Goal: Task Accomplishment & Management: Use online tool/utility

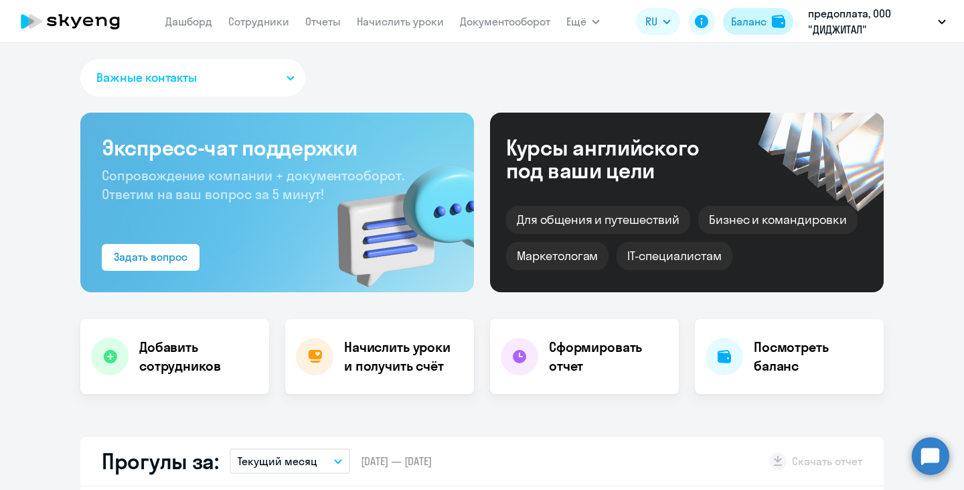
click at [761, 27] on div "Баланс" at bounding box center [748, 21] width 35 height 16
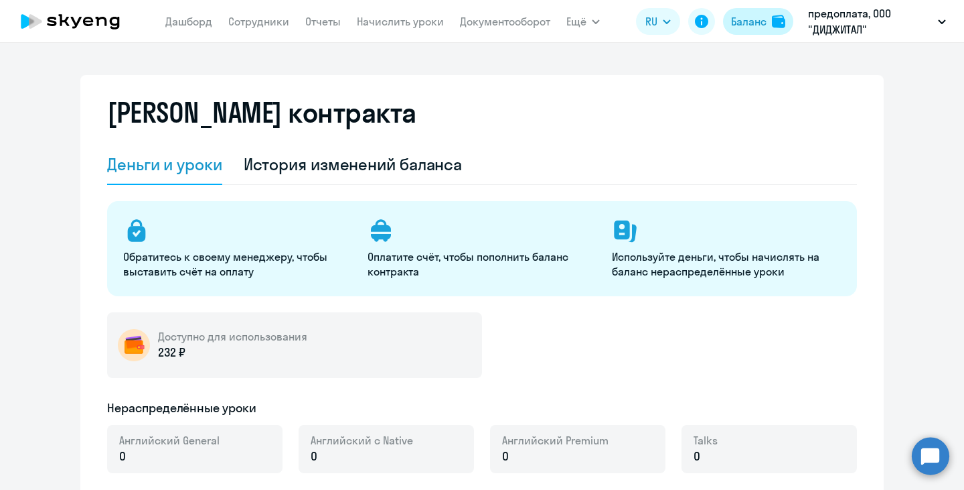
select select "english_adult_not_native_speaker"
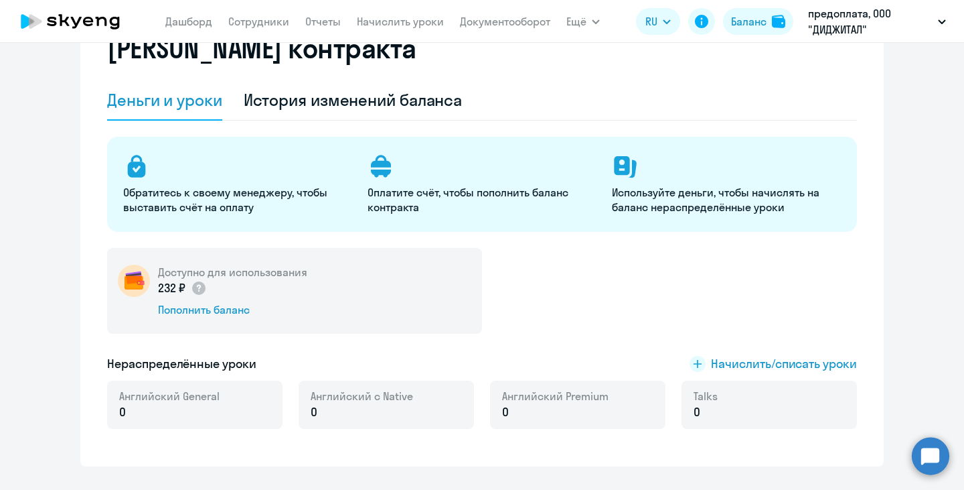
scroll to position [12, 0]
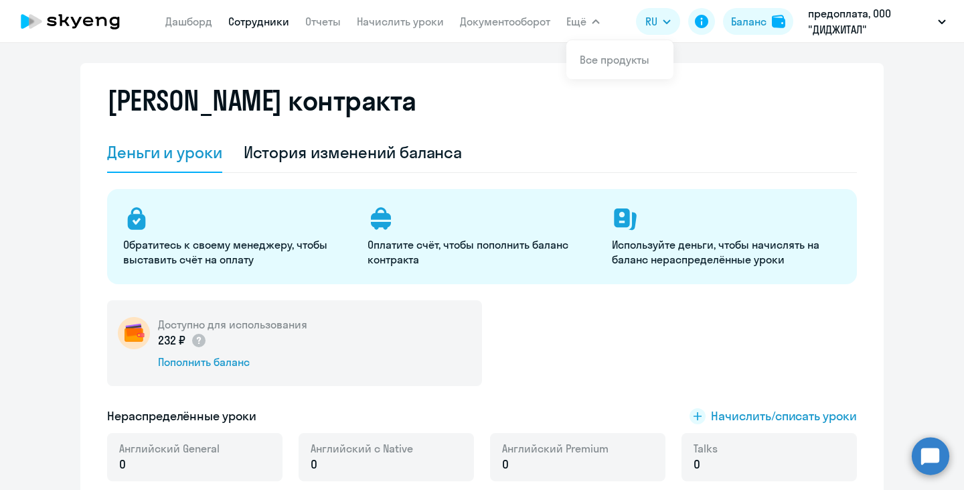
click at [254, 18] on link "Сотрудники" at bounding box center [258, 21] width 61 height 13
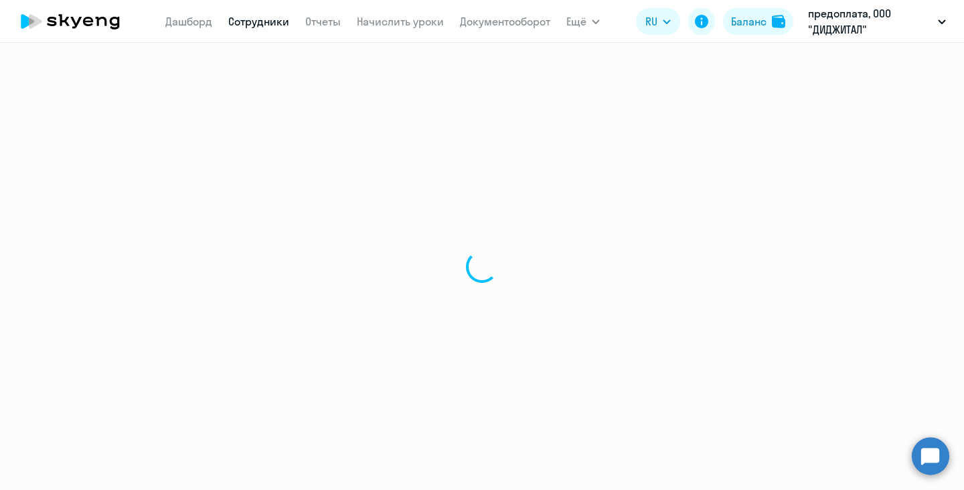
select select "30"
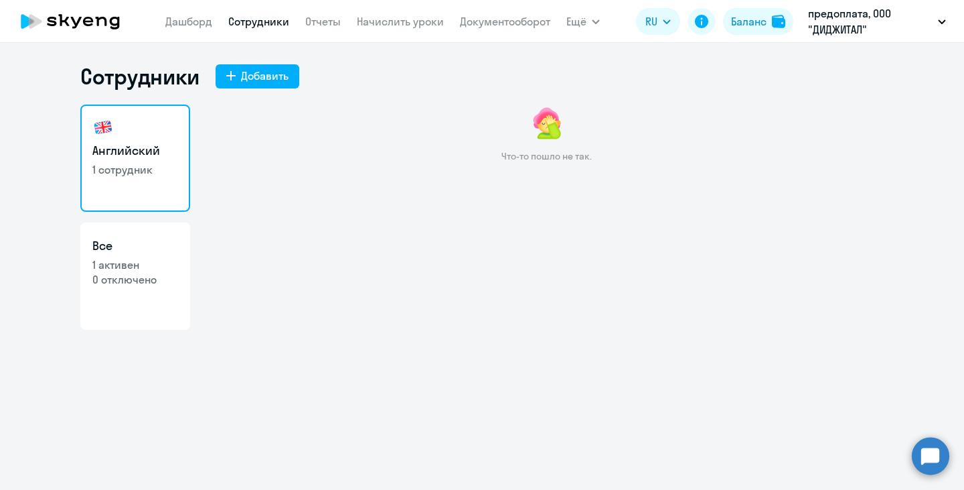
click at [128, 275] on p "0 отключено" at bounding box center [135, 279] width 86 height 15
select select "30"
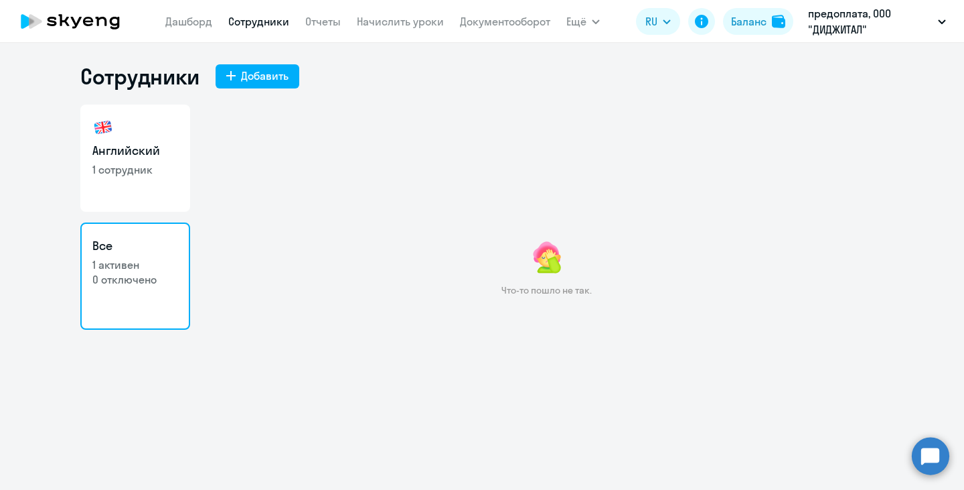
click at [149, 150] on h3 "Английский" at bounding box center [135, 150] width 86 height 17
select select "30"
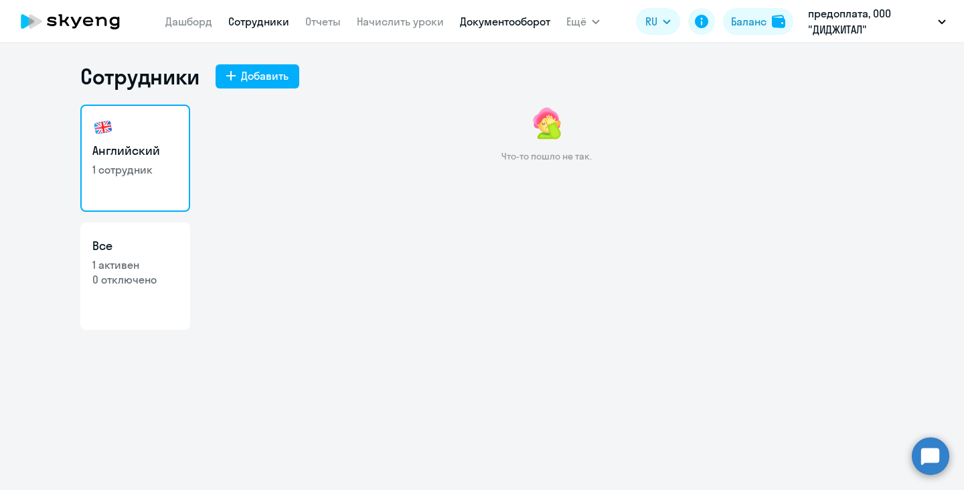
click at [533, 25] on link "Документооборот" at bounding box center [505, 21] width 90 height 13
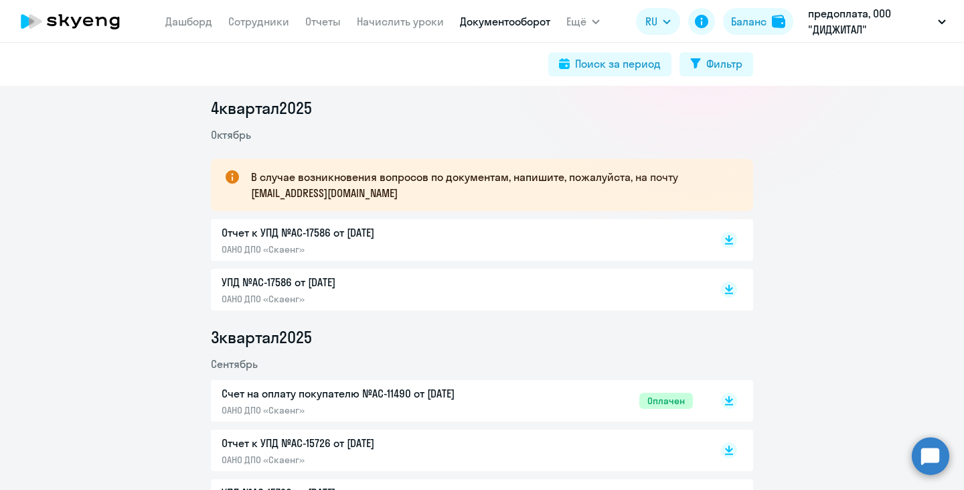
scroll to position [173, 0]
click at [396, 25] on link "Начислить уроки" at bounding box center [400, 21] width 87 height 13
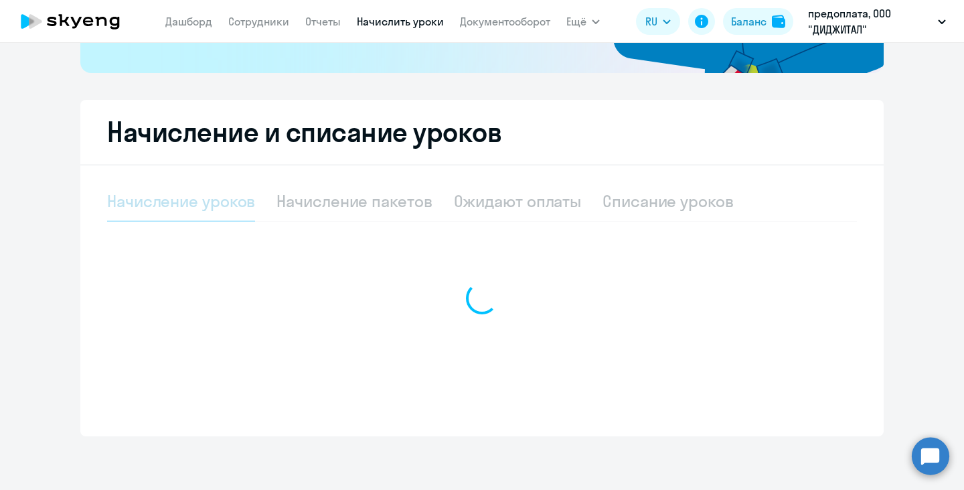
scroll to position [318, 0]
select select "10"
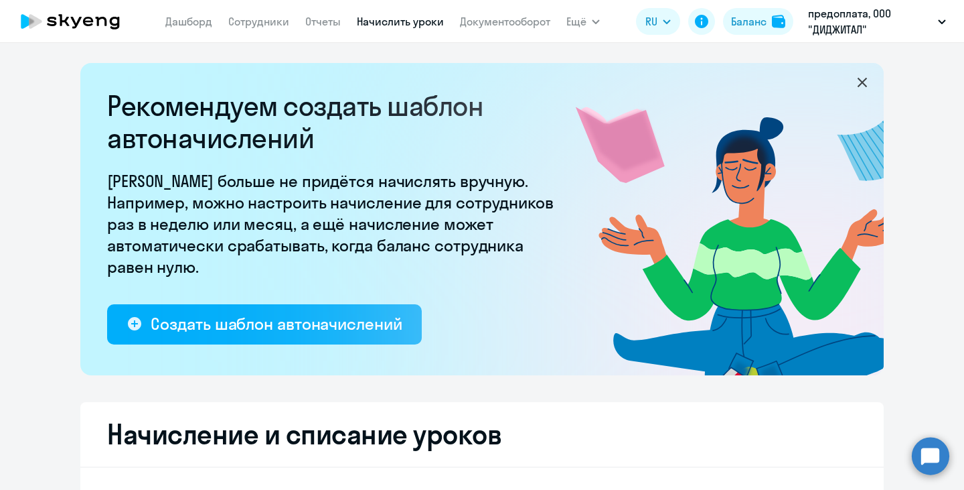
scroll to position [0, 0]
click at [254, 24] on link "Сотрудники" at bounding box center [258, 21] width 61 height 13
select select "30"
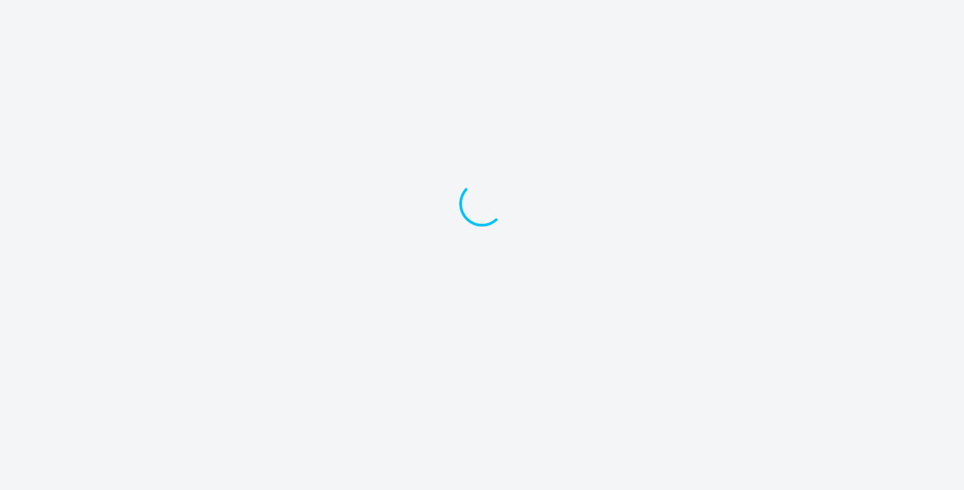
select select "30"
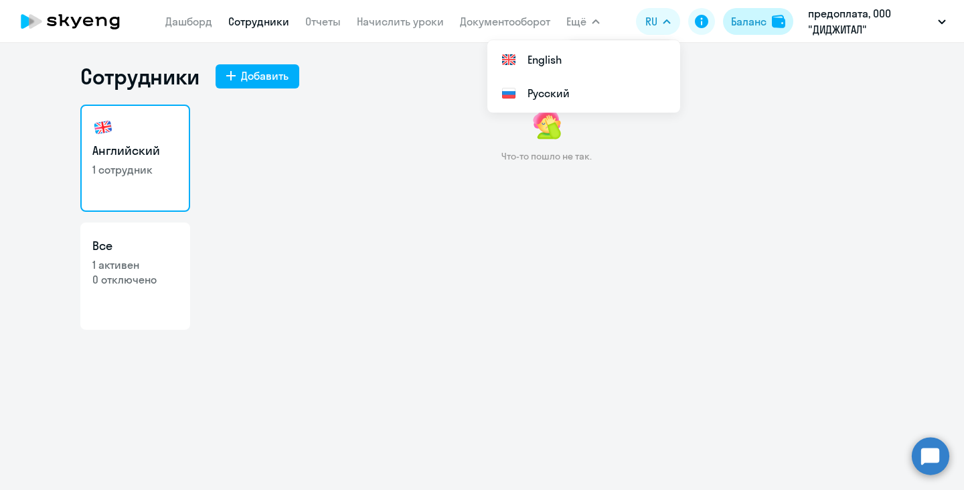
click at [764, 25] on div "Баланс" at bounding box center [748, 21] width 35 height 16
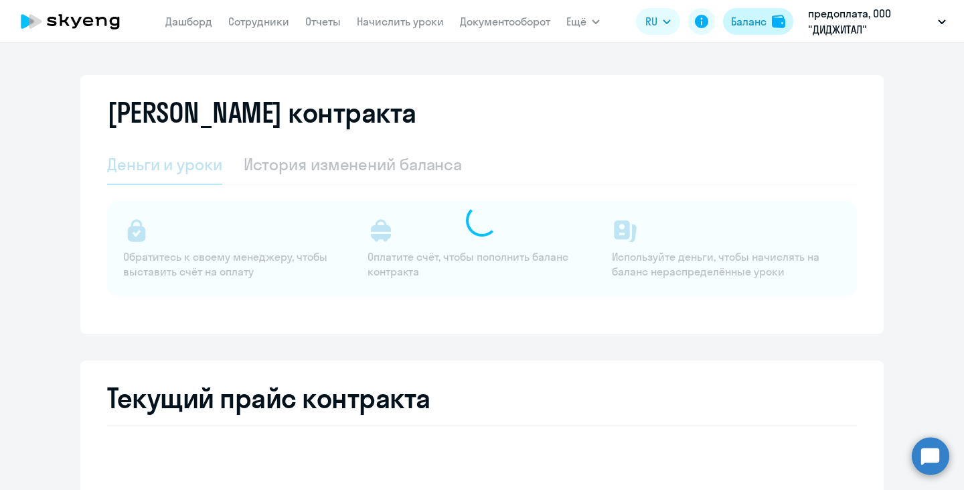
select select "english_adult_not_native_speaker"
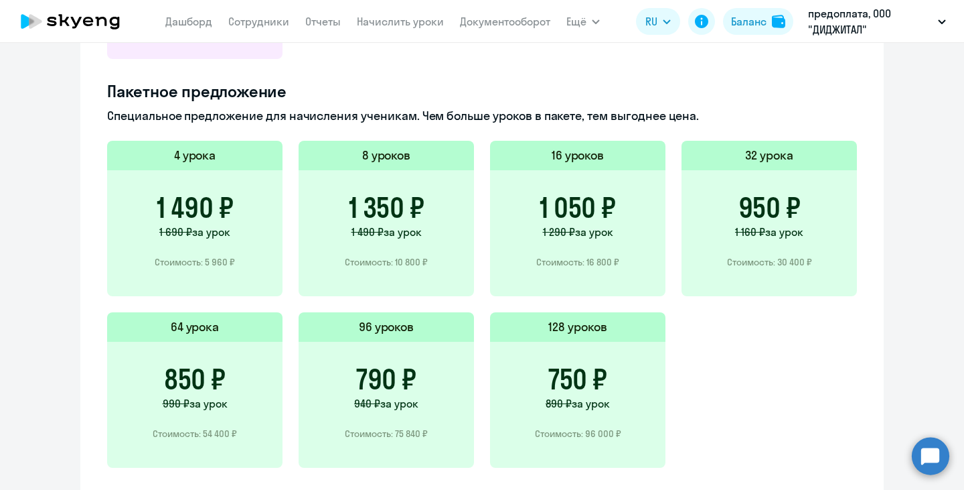
scroll to position [873, 0]
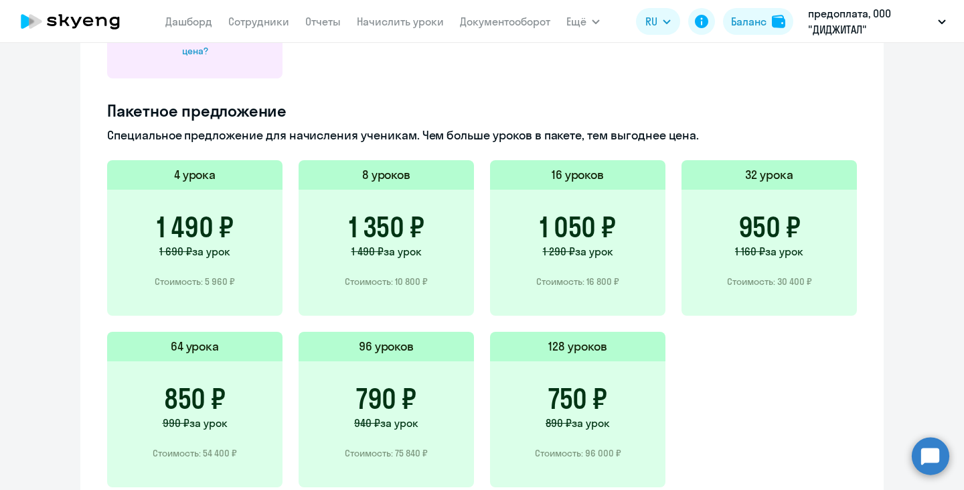
click at [208, 258] on p "1 690 ₽ за урок" at bounding box center [194, 251] width 71 height 16
click at [204, 192] on div "1 490 ₽ 1 690 ₽ за урок Стоимость: 5 960 ₽" at bounding box center [194, 253] width 175 height 126
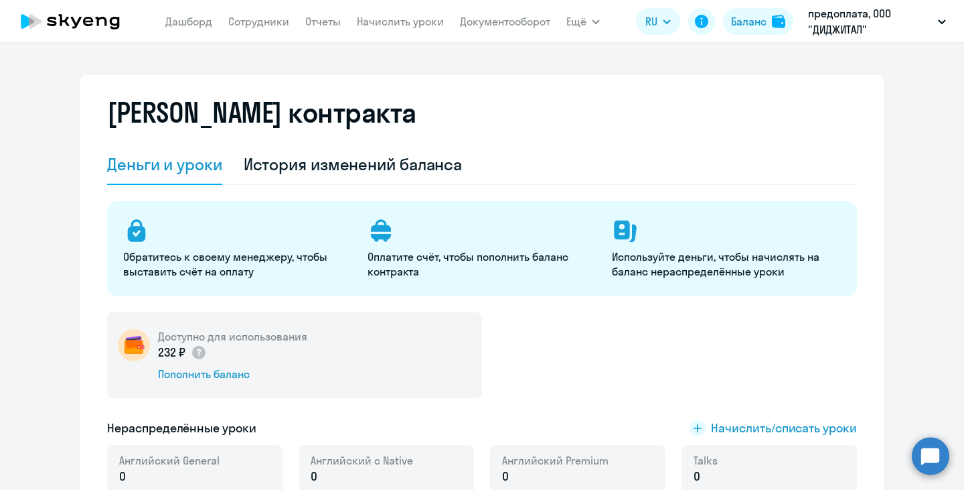
scroll to position [0, 0]
click at [238, 24] on link "Сотрудники" at bounding box center [258, 21] width 61 height 13
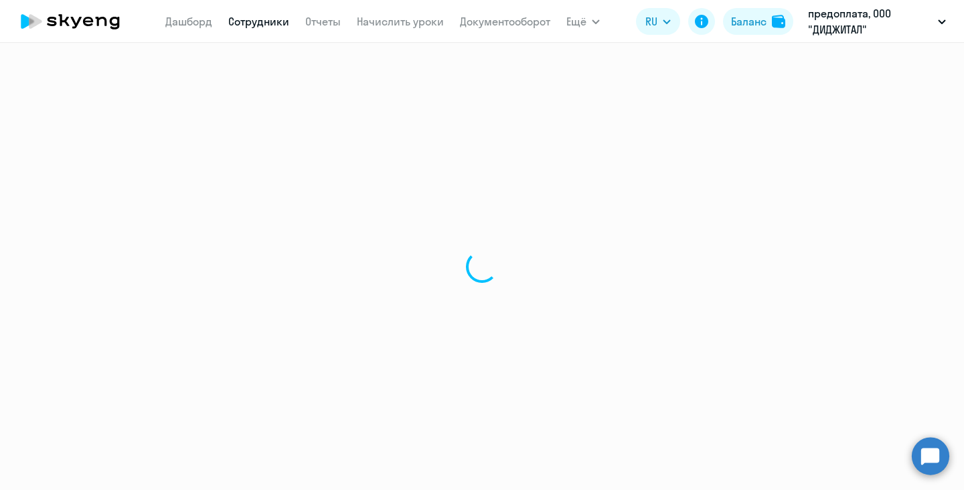
select select "30"
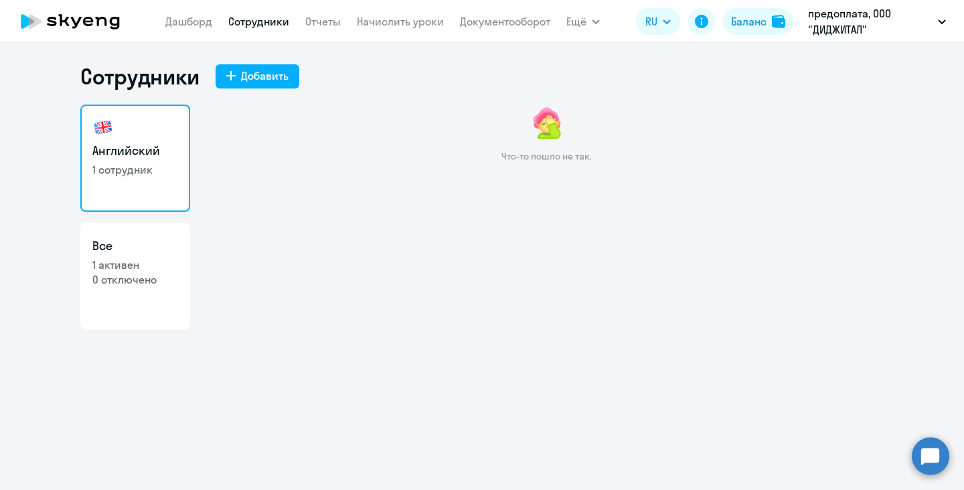
click at [104, 26] on icon at bounding box center [70, 21] width 118 height 33
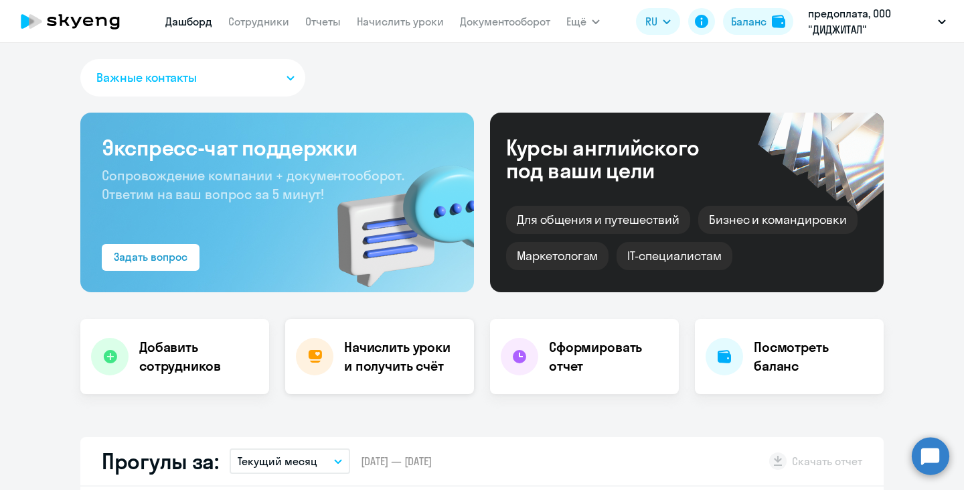
click at [380, 362] on h4 "Начислить уроки и получить счёт" at bounding box center [402, 357] width 117 height 38
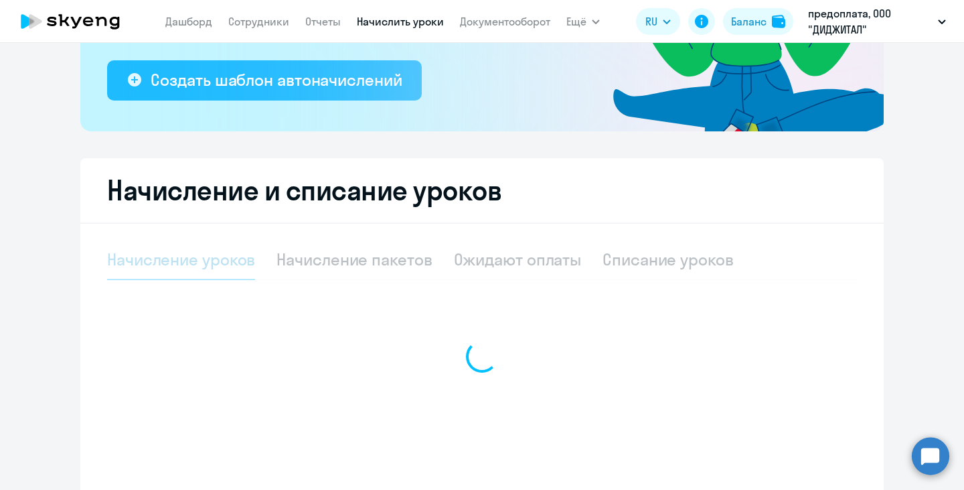
scroll to position [317, 0]
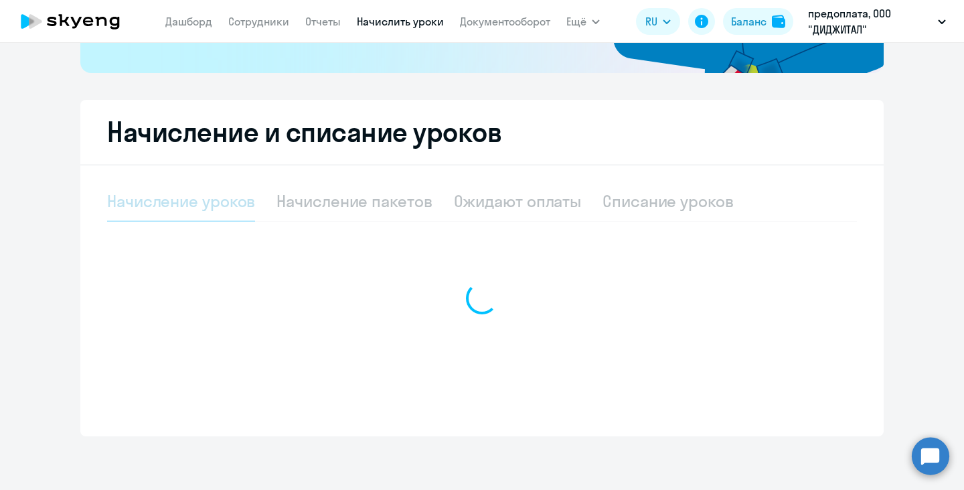
select select "10"
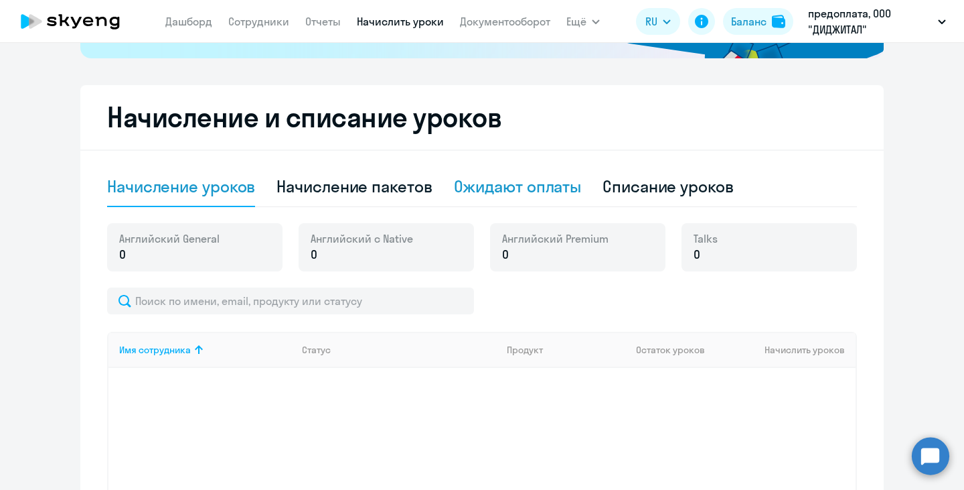
click at [518, 201] on div "Ожидают оплаты" at bounding box center [518, 187] width 128 height 40
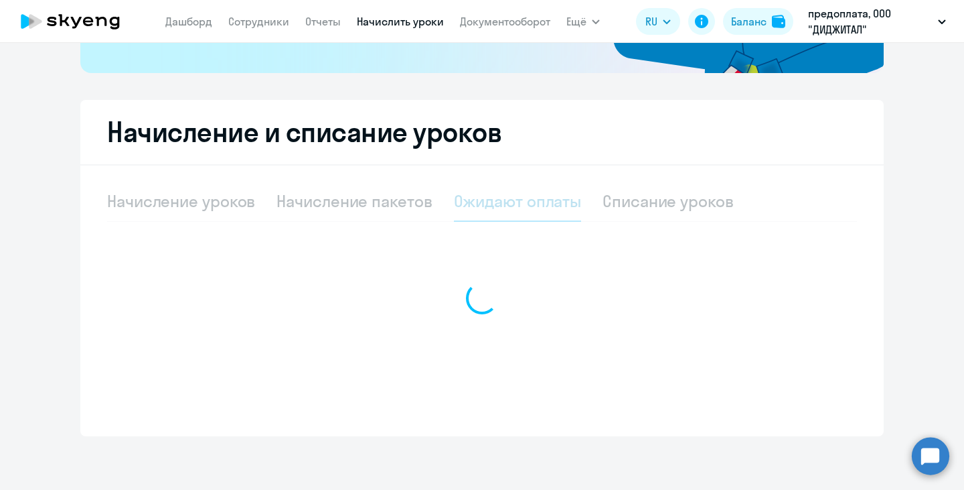
scroll to position [302, 0]
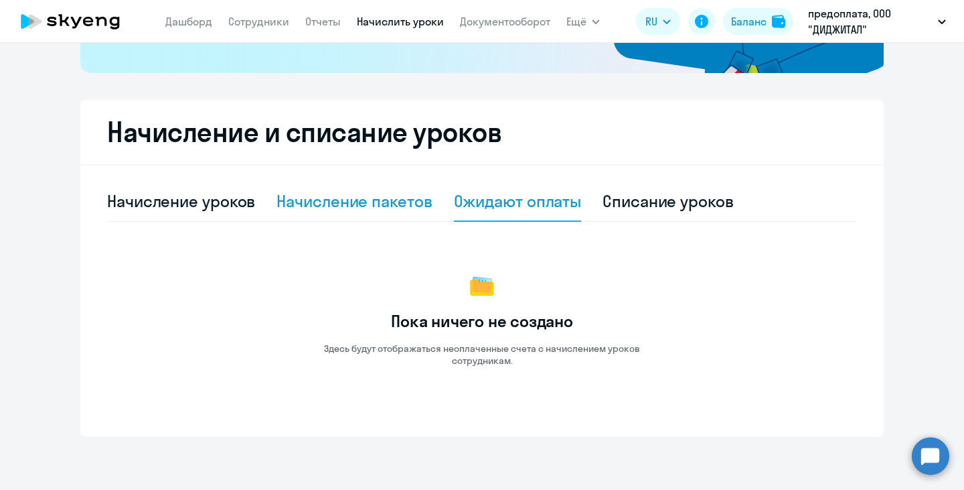
click at [378, 206] on div "Начисление пакетов" at bounding box center [354, 200] width 155 height 21
select select "10"
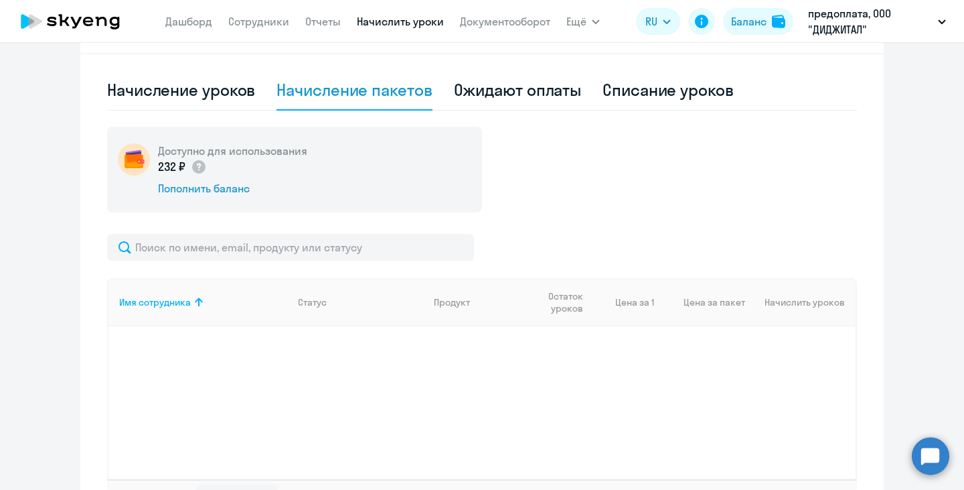
scroll to position [352, 0]
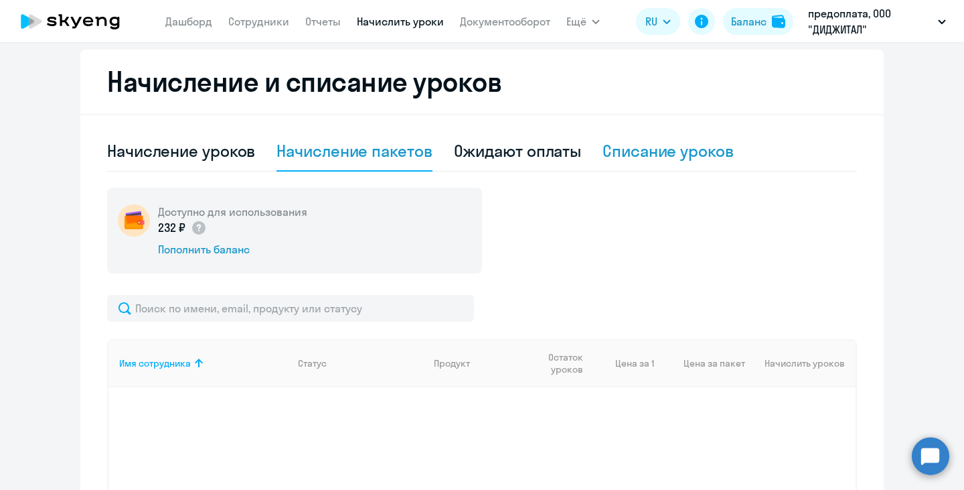
click at [636, 150] on div "Списание уроков" at bounding box center [668, 150] width 131 height 21
select select "10"
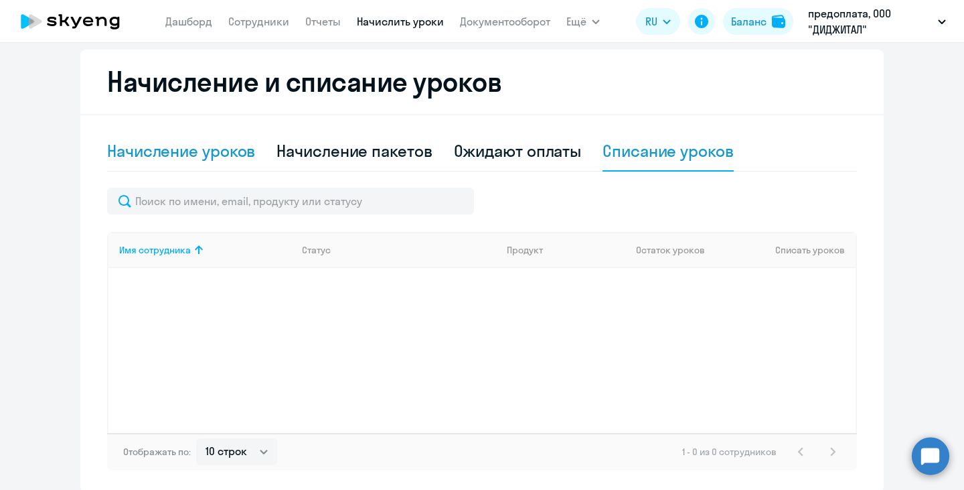
click at [208, 154] on div "Начисление уроков" at bounding box center [181, 150] width 148 height 21
select select "10"
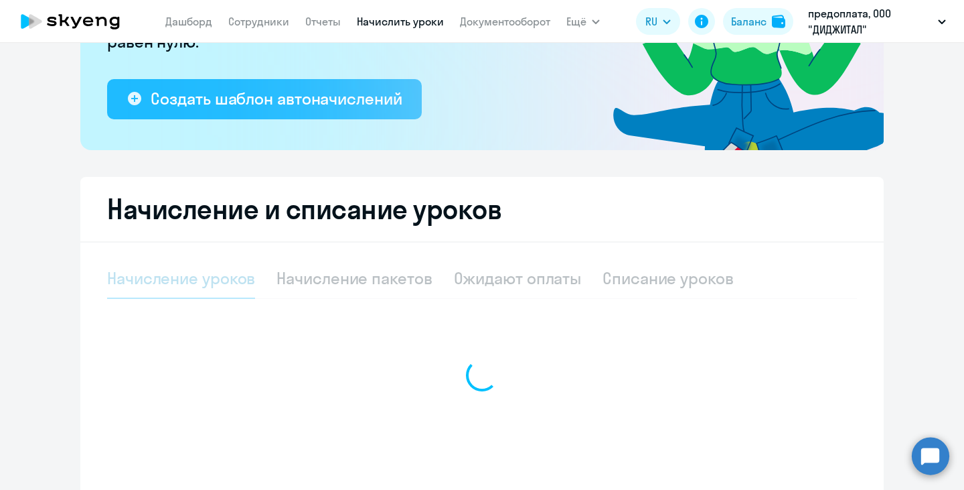
scroll to position [291, 0]
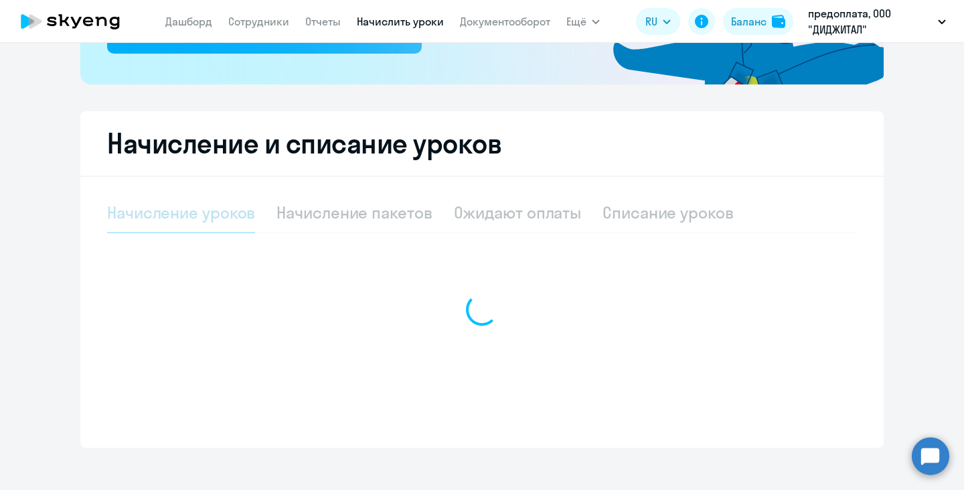
select select "10"
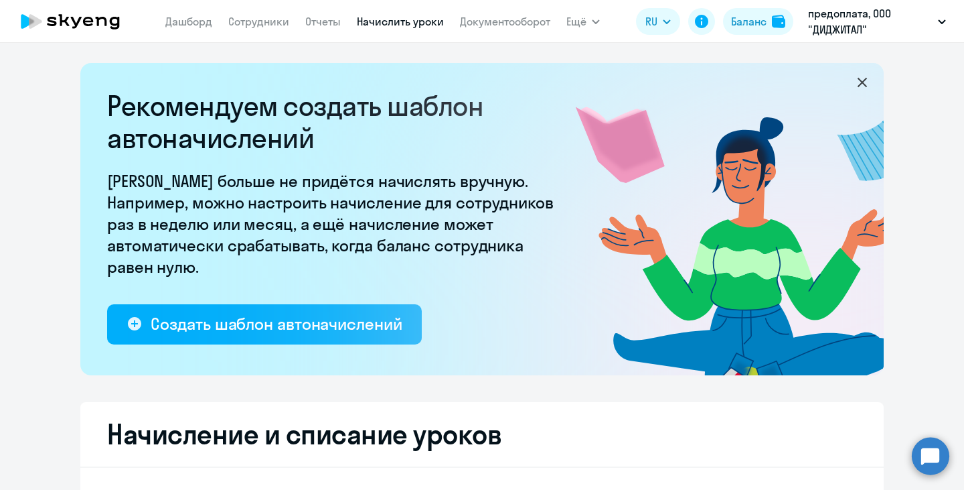
scroll to position [0, 0]
click at [398, 24] on link "Начислить уроки" at bounding box center [400, 21] width 87 height 13
click at [863, 15] on p "предоплата, ООО "ДИДЖИТАЛ"" at bounding box center [870, 21] width 125 height 32
click at [836, 60] on li "предоплата, ООО "ДИДЖИТАЛ"" at bounding box center [866, 62] width 171 height 33
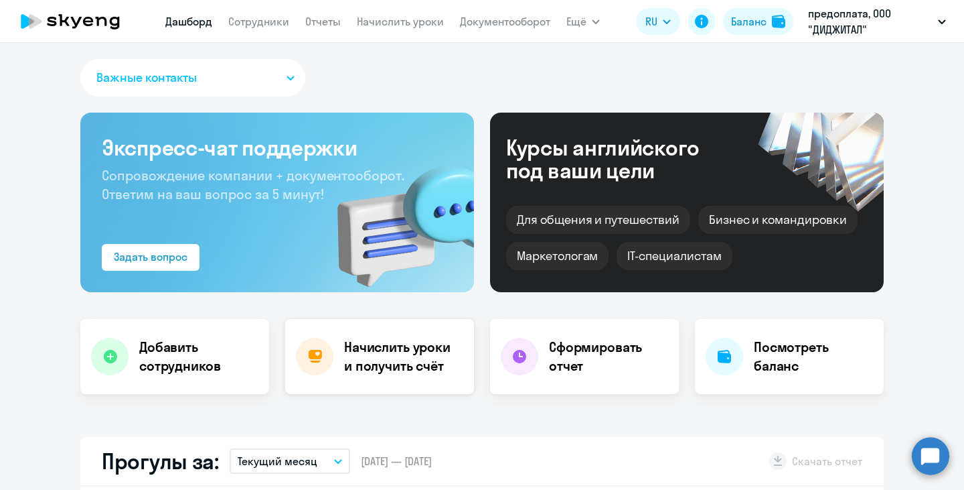
click at [357, 364] on h4 "Начислить уроки и получить счёт" at bounding box center [402, 357] width 117 height 38
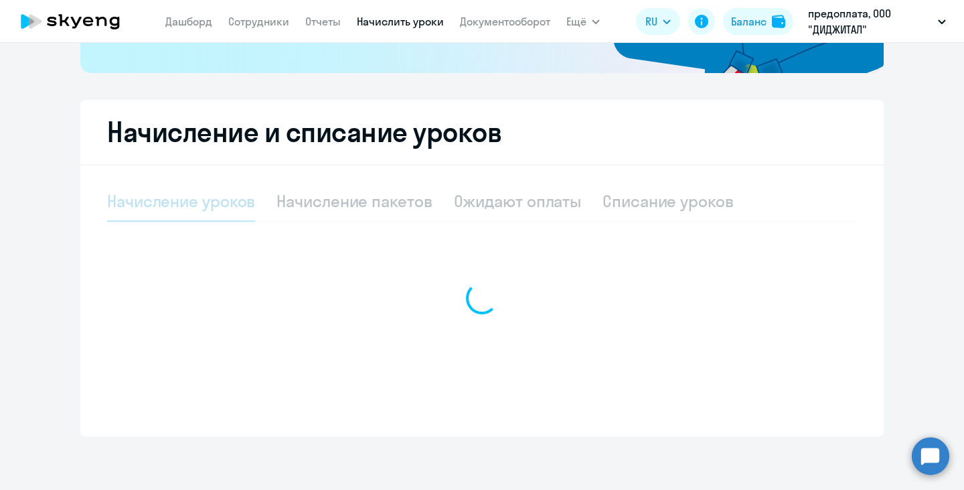
scroll to position [318, 0]
select select "10"
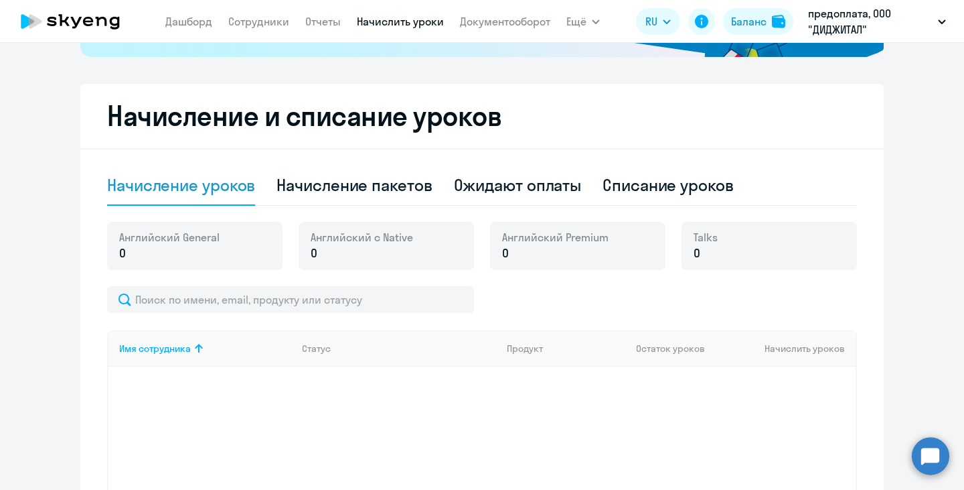
click at [189, 417] on div "Имя сотрудника Статус Продукт Остаток уроков Начислить уроков" at bounding box center [482, 430] width 750 height 201
